Goal: Task Accomplishment & Management: Manage account settings

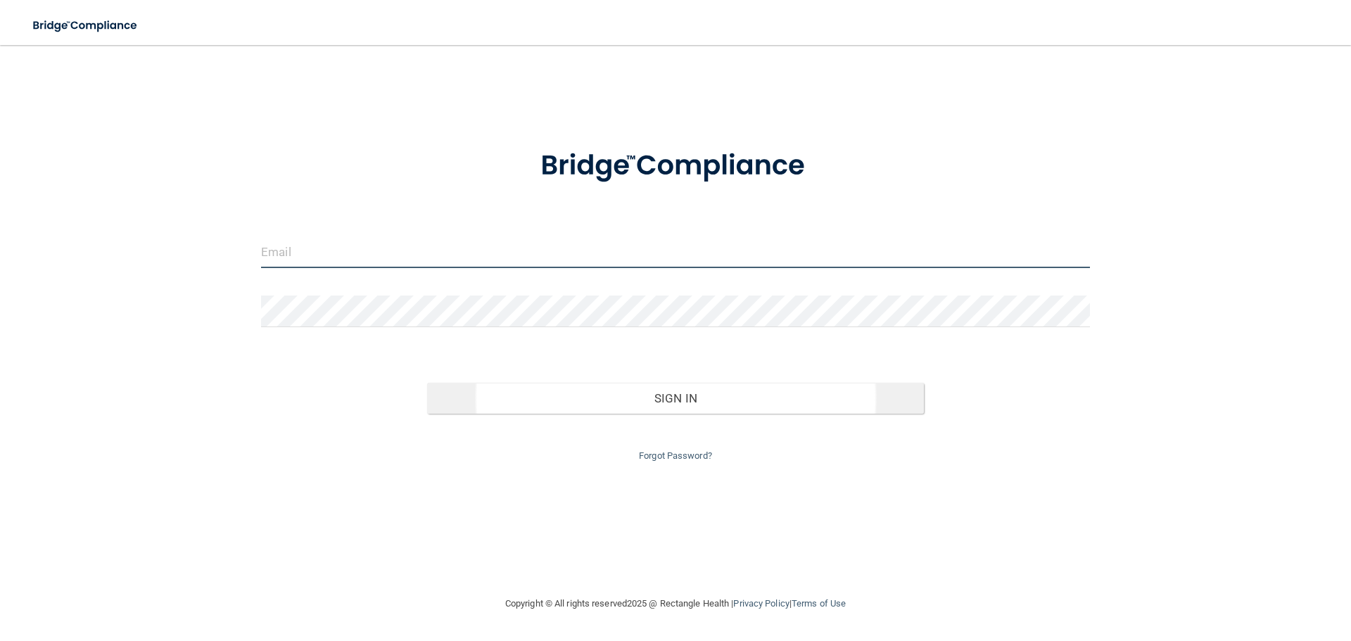
type input "[EMAIL_ADDRESS][DOMAIN_NAME]"
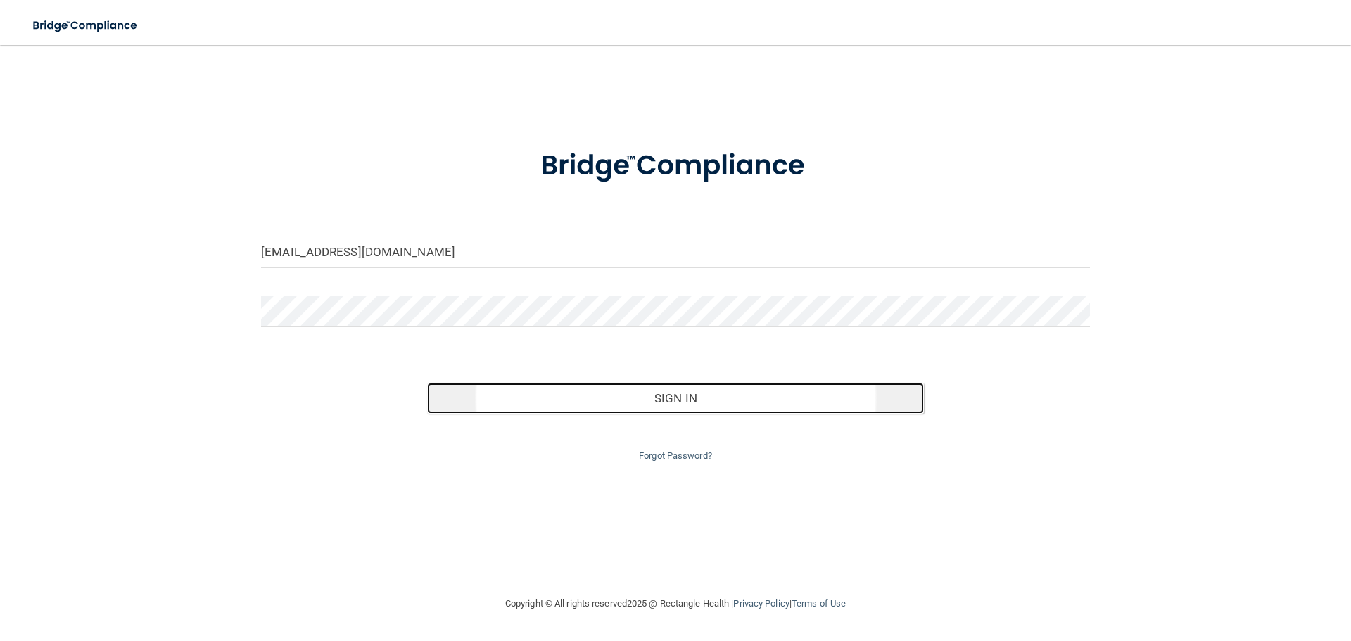
click at [628, 394] on button "Sign In" at bounding box center [675, 398] width 497 height 31
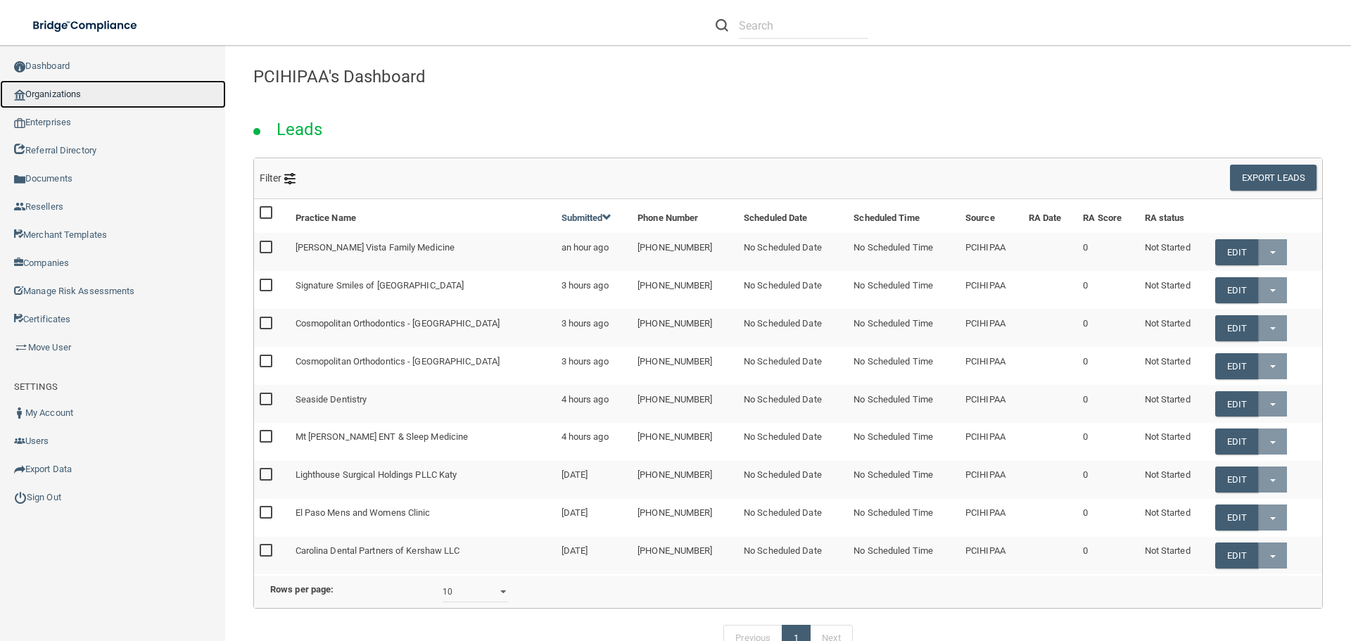
click at [91, 90] on link "Organizations" at bounding box center [113, 94] width 226 height 28
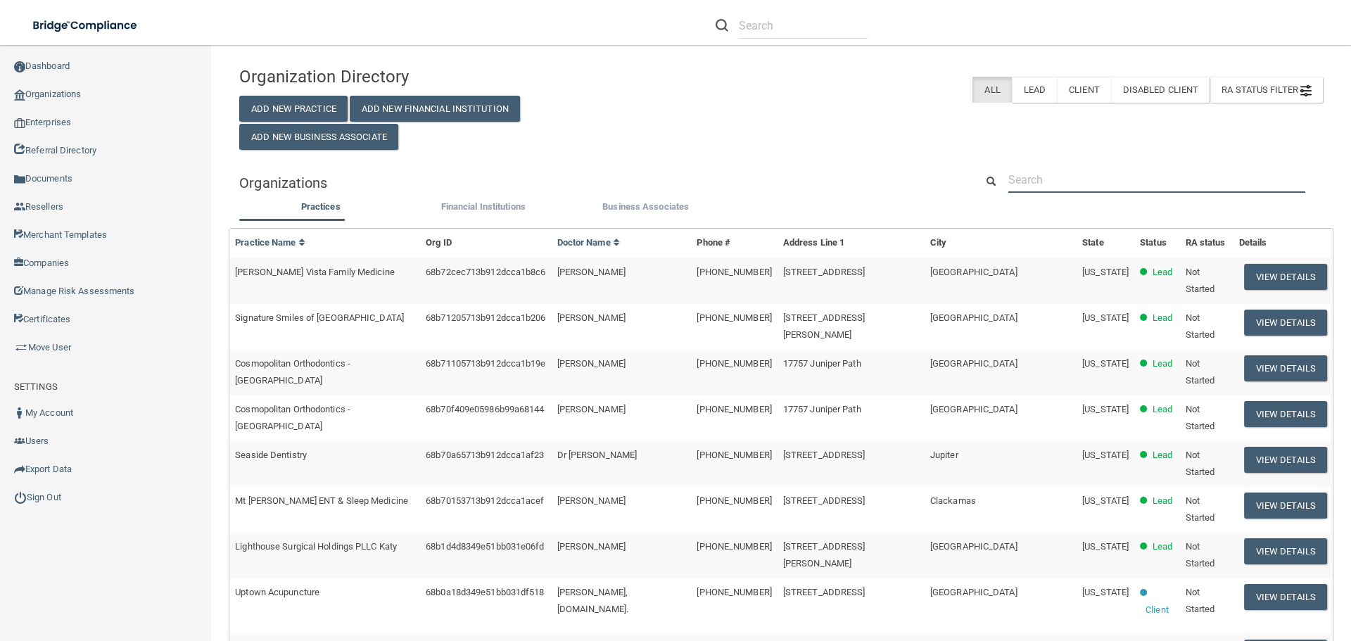
drag, startPoint x: 1045, startPoint y: 177, endPoint x: 1049, endPoint y: 190, distance: 13.3
click at [1045, 178] on input "text" at bounding box center [1156, 180] width 297 height 26
paste input "Gentle Touch Dental"
type input "Gentle Touch Dental"
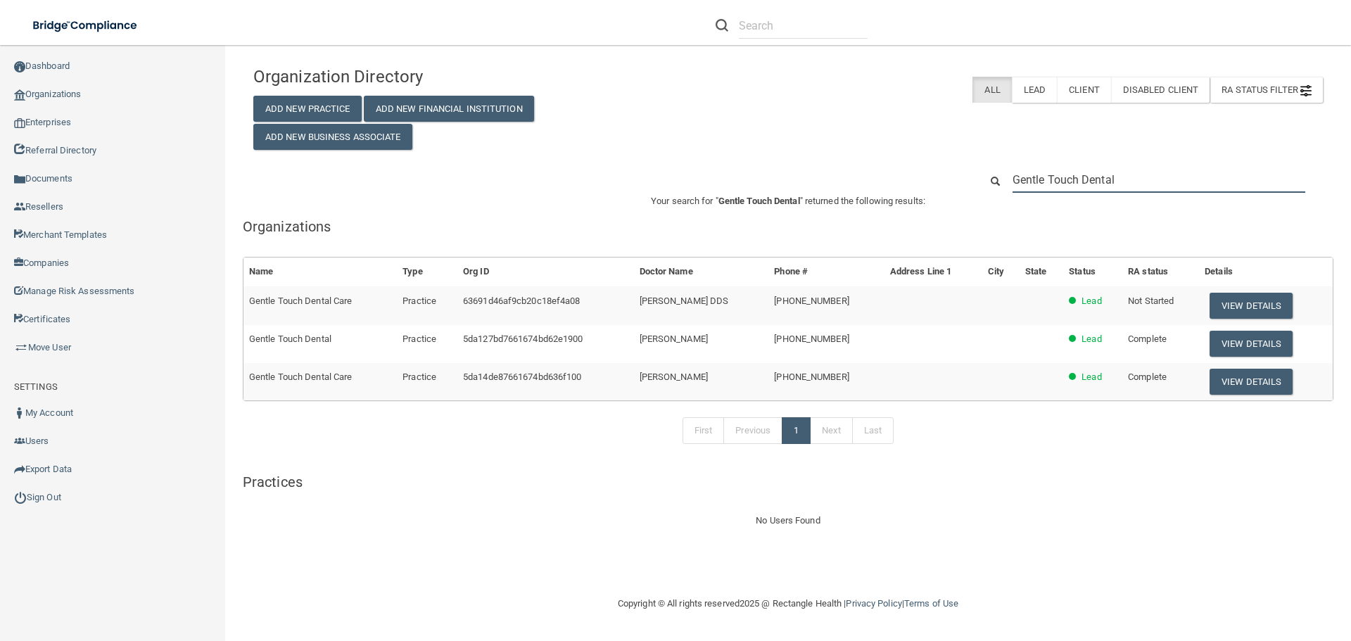
drag, startPoint x: 1154, startPoint y: 176, endPoint x: 881, endPoint y: 196, distance: 273.6
click at [881, 196] on div "Organization Directory Add New Practice Add New Financial Institution Add New B…" at bounding box center [787, 294] width 1069 height 470
paste input "[PHONE_NUMBER]"
type input "[PHONE_NUMBER]"
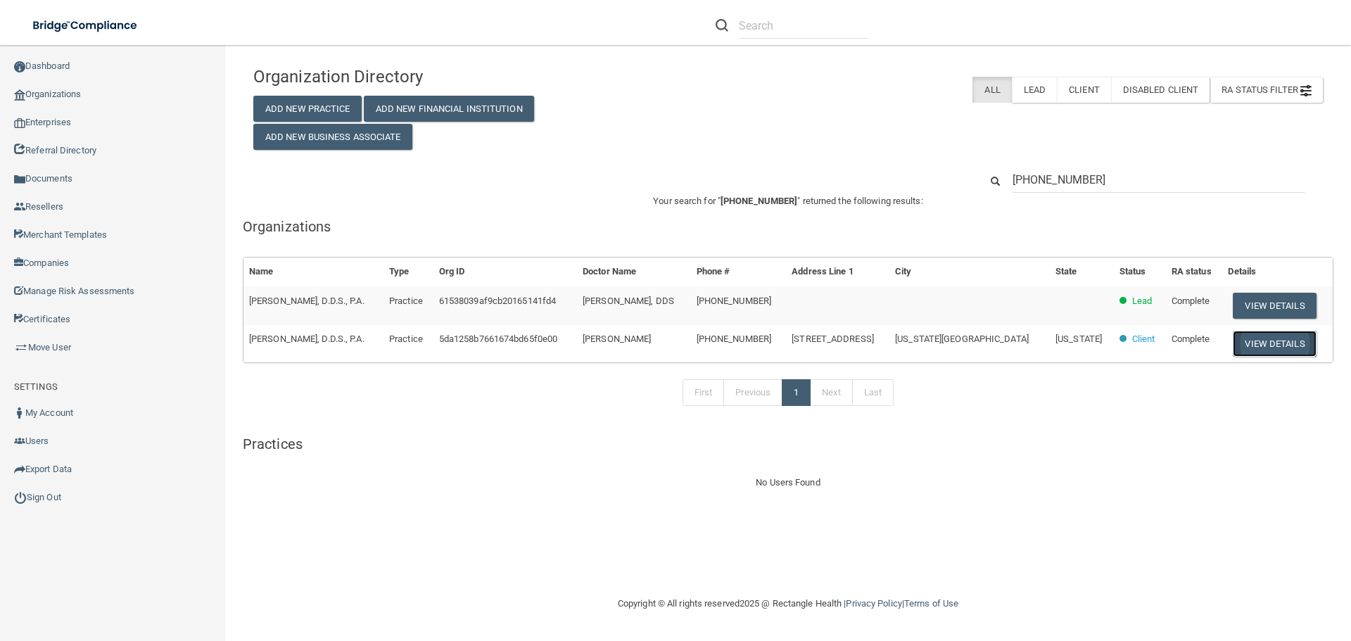
click at [1245, 344] on button "View Details" at bounding box center [1273, 344] width 83 height 26
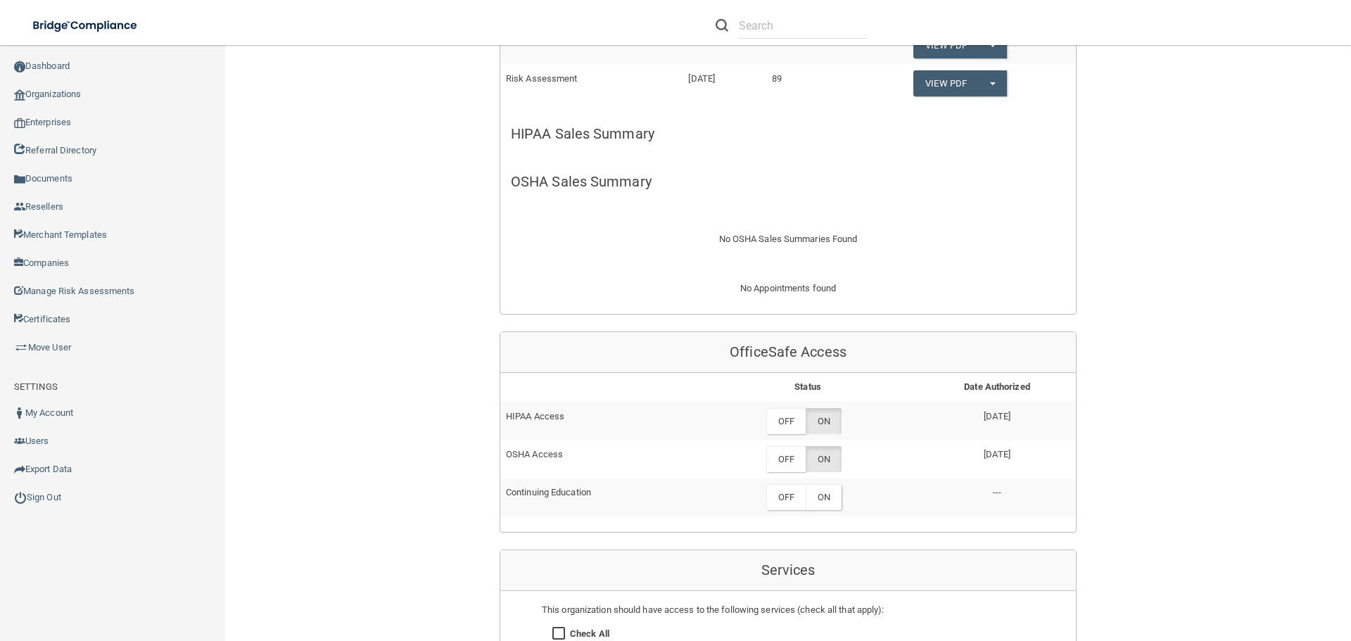
scroll to position [563, 0]
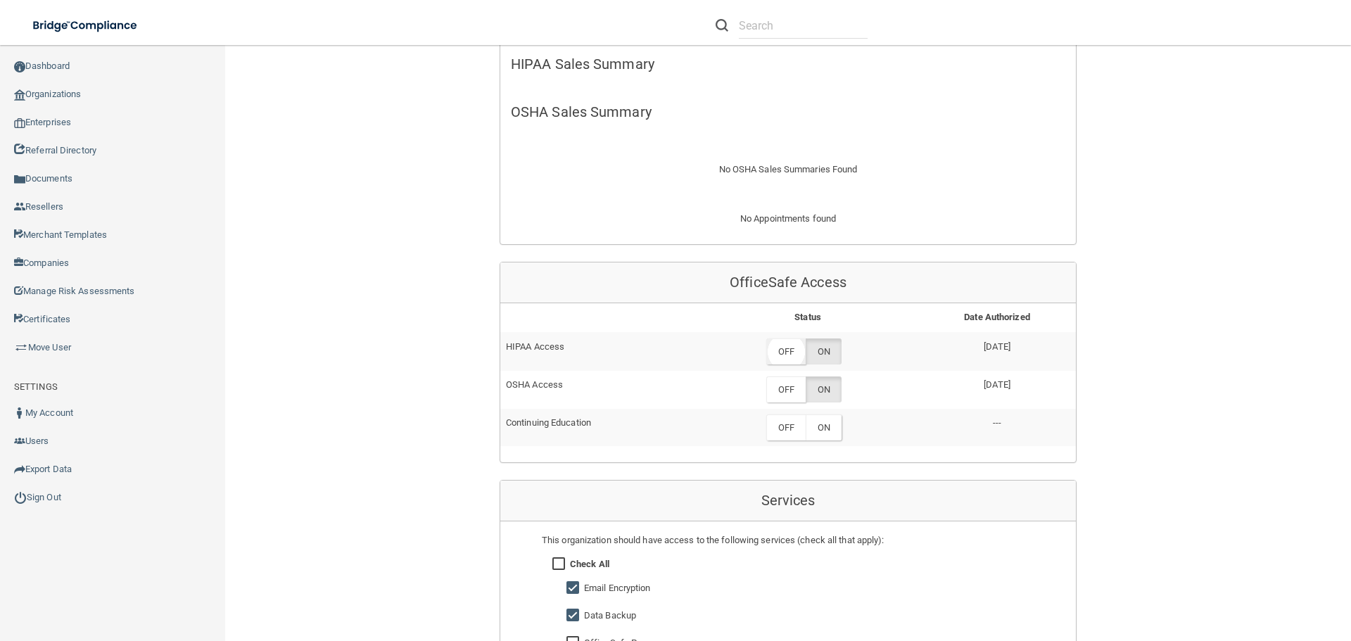
click at [782, 358] on label "OFF" at bounding box center [785, 351] width 39 height 26
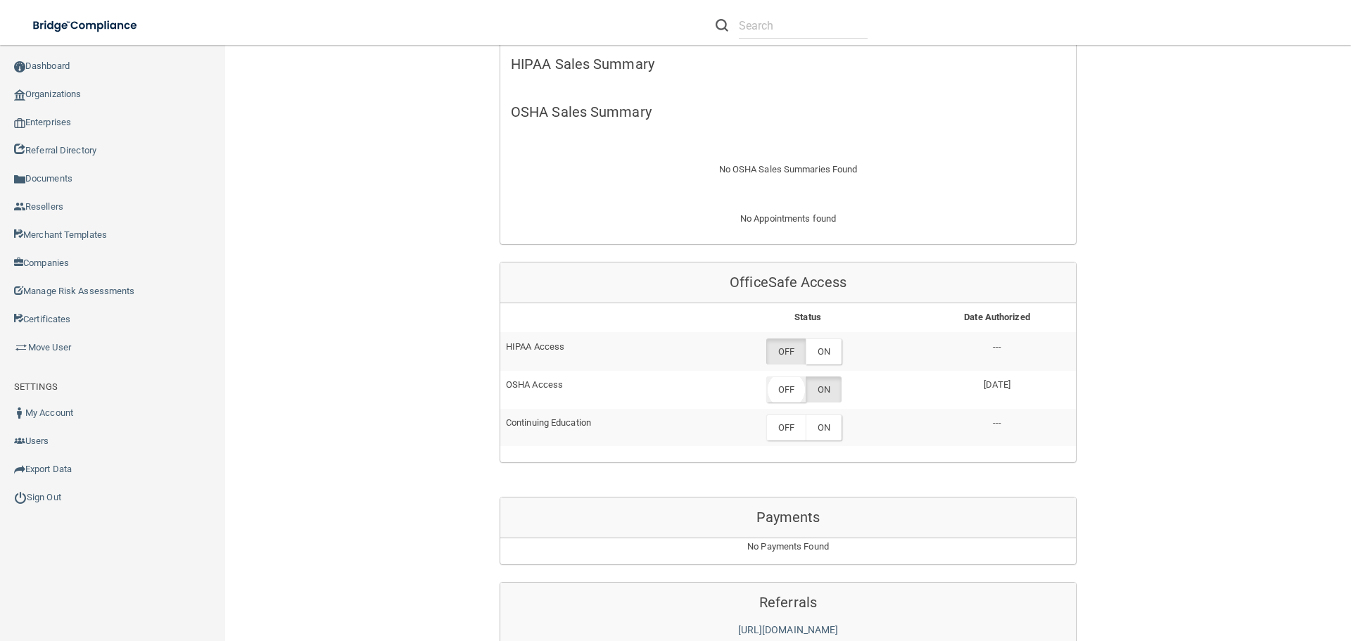
click at [786, 394] on label "OFF" at bounding box center [785, 389] width 39 height 26
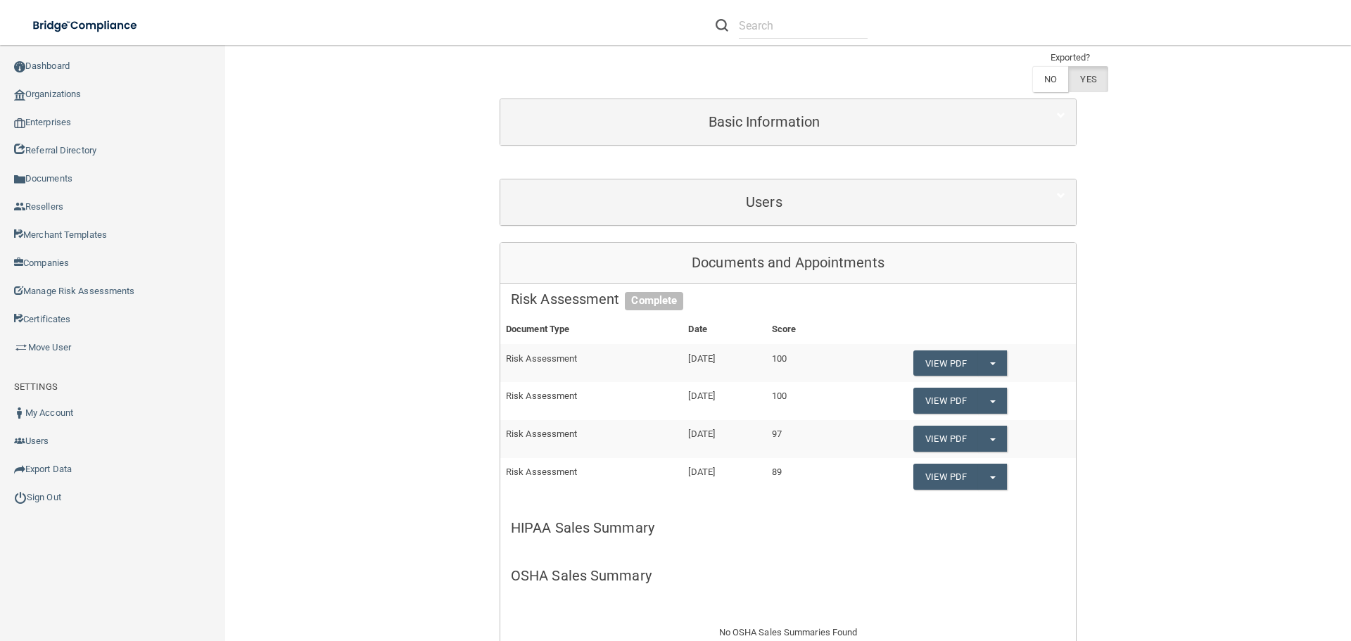
scroll to position [0, 0]
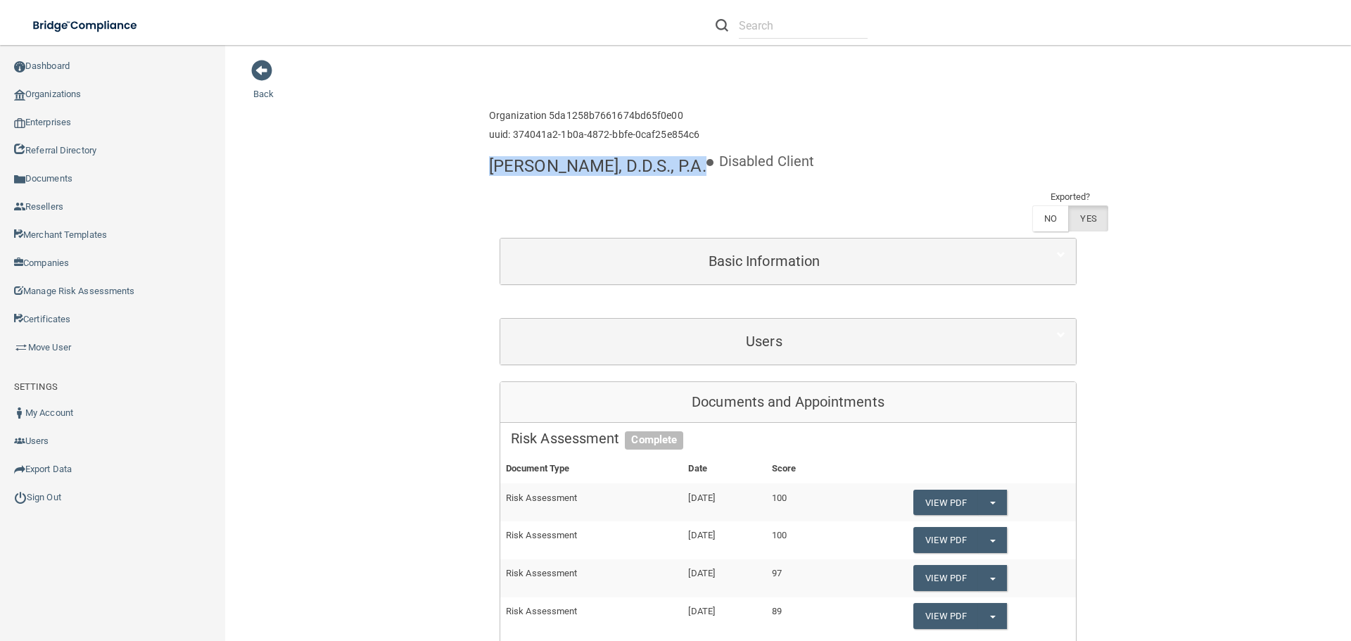
drag, startPoint x: 488, startPoint y: 165, endPoint x: 684, endPoint y: 173, distance: 196.4
click at [684, 173] on h4 "[PERSON_NAME], D.D.S., P.A." at bounding box center [597, 166] width 217 height 18
copy h4 "[PERSON_NAME], D.D.S., P.A"
